Goal: Navigation & Orientation: Understand site structure

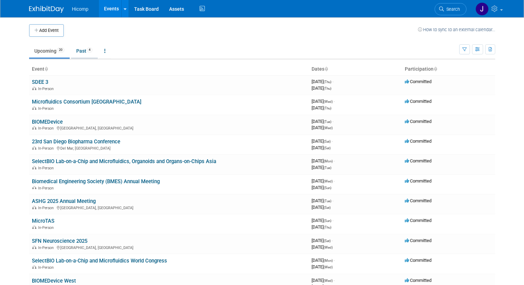
click at [88, 54] on link "Past 4" at bounding box center [84, 50] width 27 height 13
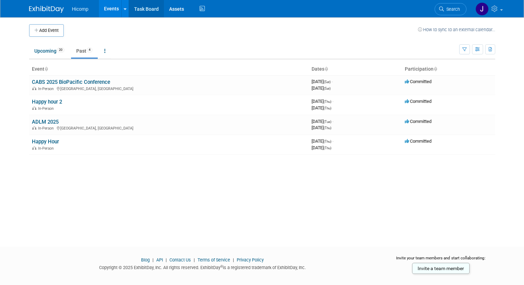
click at [148, 14] on link "Task Board" at bounding box center [146, 8] width 35 height 17
click at [50, 51] on link "Upcoming 20" at bounding box center [49, 50] width 41 height 13
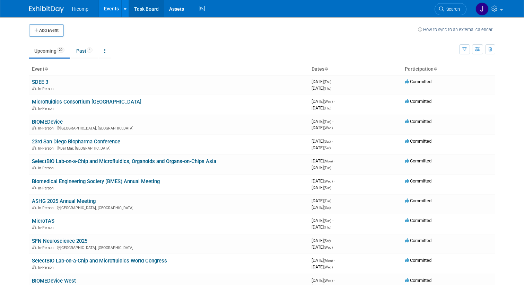
click at [147, 12] on link "Task Board" at bounding box center [146, 8] width 35 height 17
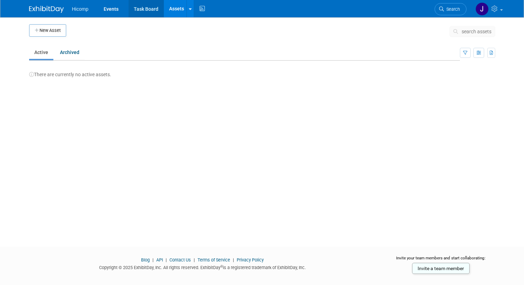
click at [149, 10] on link "Task Board" at bounding box center [146, 8] width 35 height 17
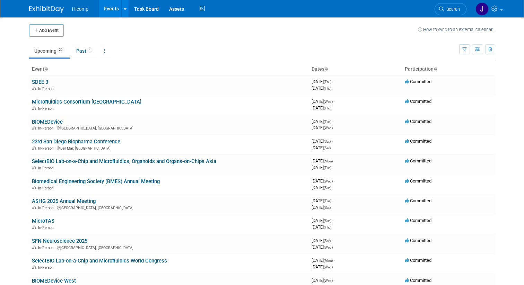
click at [77, 14] on ul "Hicomp Events Add Event Bulk Upload Events Shareable Event Boards Recently View…" at bounding box center [139, 8] width 134 height 17
click at [80, 10] on span "Hicomp" at bounding box center [80, 9] width 16 height 6
click at [147, 8] on link "Task Board" at bounding box center [146, 8] width 35 height 17
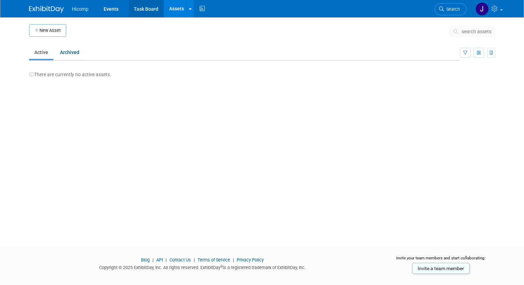
click at [149, 9] on link "Task Board" at bounding box center [146, 8] width 35 height 17
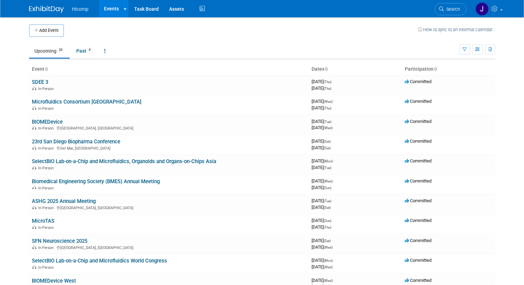
click at [80, 11] on span "Hicomp" at bounding box center [80, 9] width 16 height 6
